Goal: Contribute content

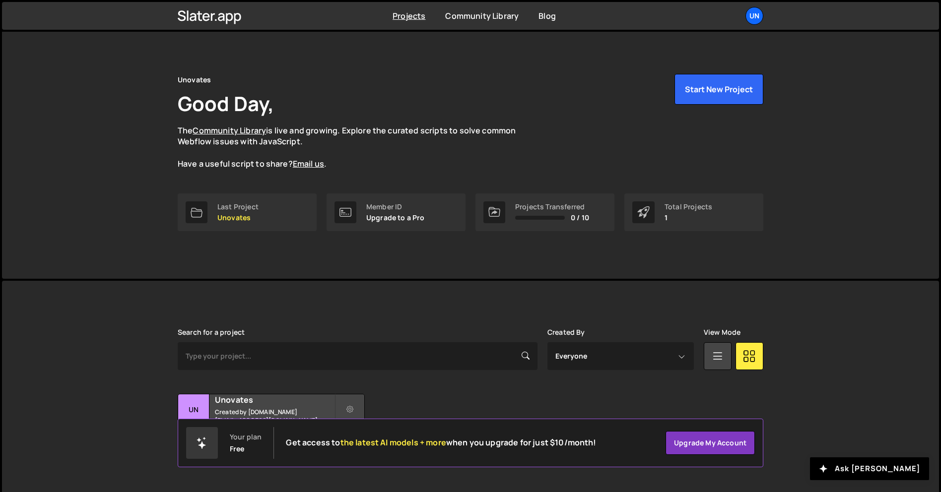
scroll to position [19, 0]
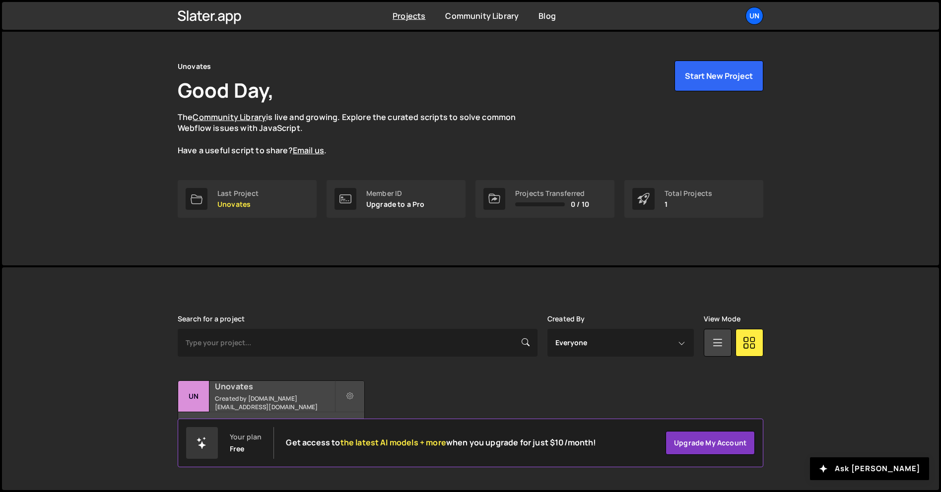
click at [303, 411] on div "Unovates Created by [DOMAIN_NAME][EMAIL_ADDRESS][DOMAIN_NAME]" at bounding box center [271, 396] width 186 height 31
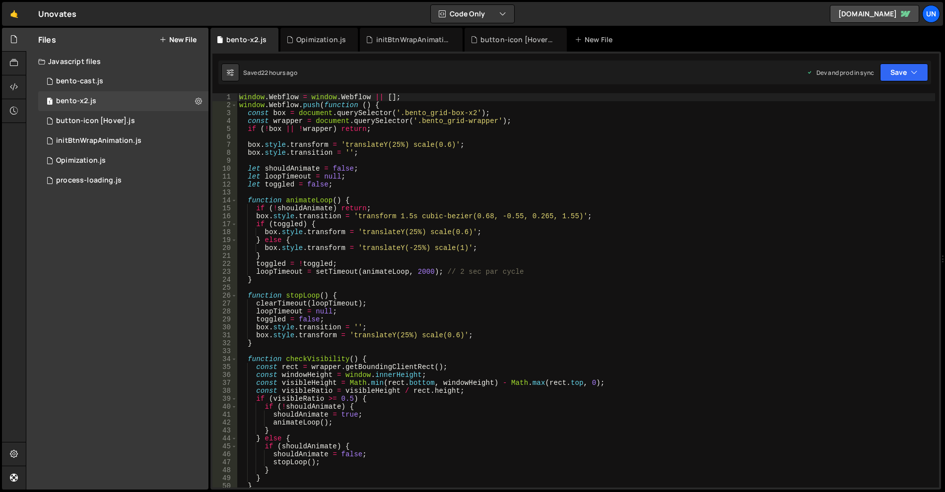
click at [190, 43] on div "Files New File" at bounding box center [117, 40] width 182 height 24
click at [184, 43] on button "New File" at bounding box center [177, 40] width 37 height 8
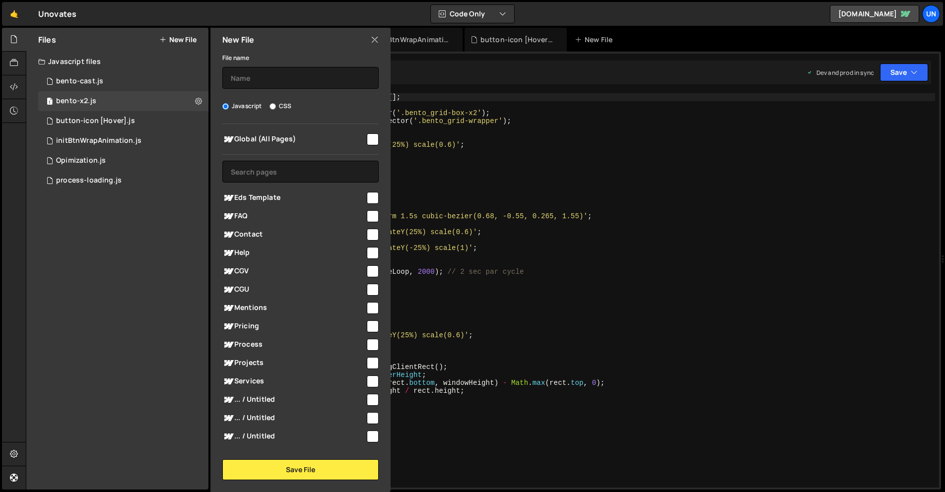
click at [277, 103] on label "CSS" at bounding box center [280, 106] width 22 height 10
click at [276, 103] on input "CSS" at bounding box center [272, 106] width 6 height 6
radio input "true"
click at [276, 86] on input "text" at bounding box center [300, 78] width 156 height 22
type input "bento-seo"
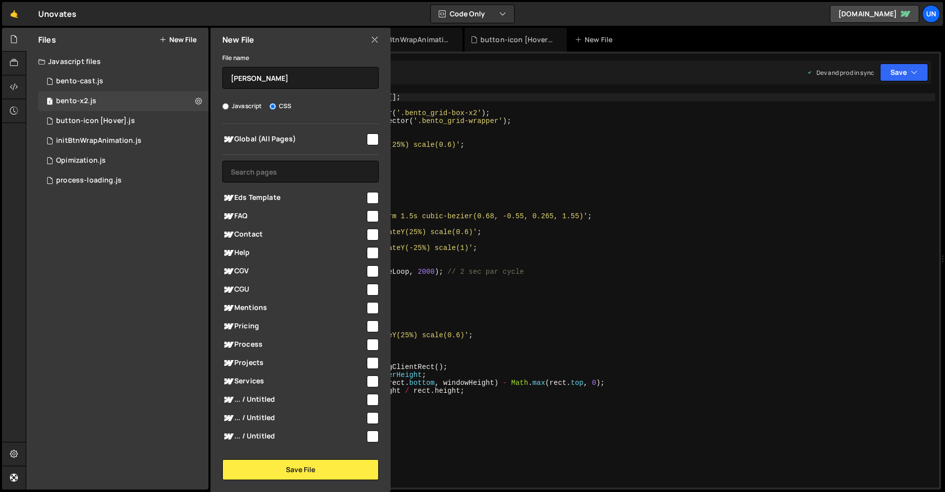
click at [367, 141] on input "checkbox" at bounding box center [373, 139] width 12 height 12
checkbox input "true"
click at [309, 475] on button "Save File" at bounding box center [300, 469] width 156 height 21
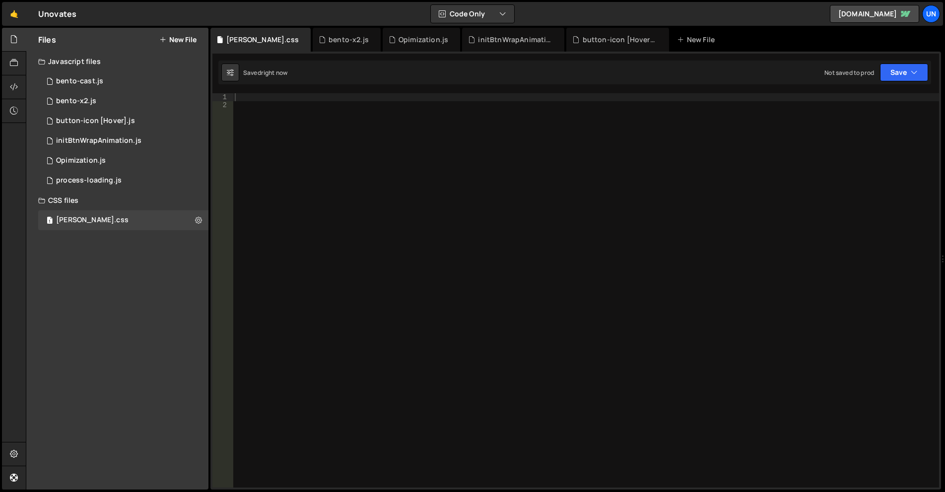
drag, startPoint x: 374, startPoint y: 141, endPoint x: 370, endPoint y: 149, distance: 8.4
click at [374, 141] on div at bounding box center [586, 298] width 706 height 410
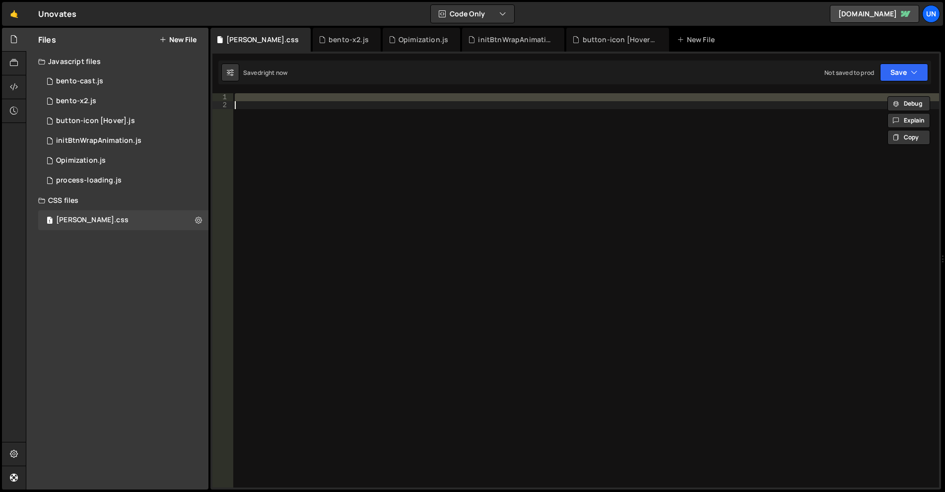
paste textarea
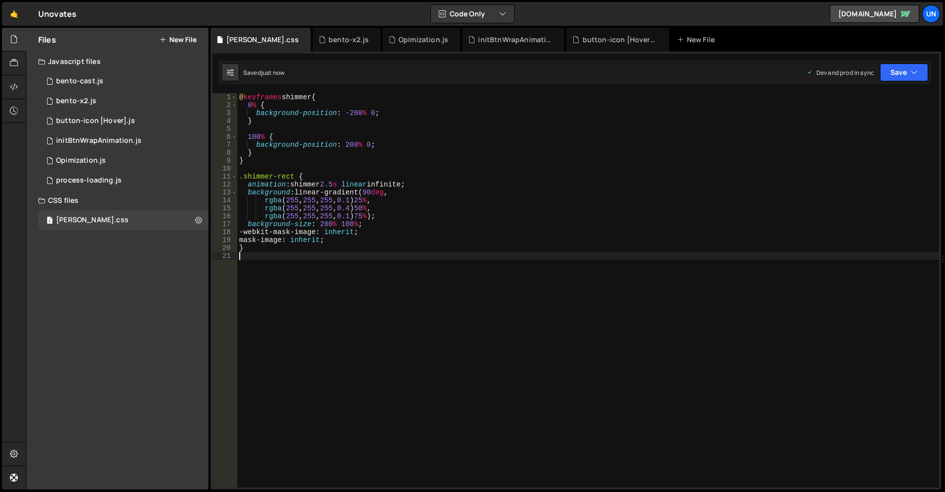
click at [401, 263] on div "@ keyframes shimmer { 0 % { background-position : -200 % 0 ; } 100 % { backgrou…" at bounding box center [588, 298] width 702 height 410
type textarea "}"
